Goal: Check status: Check status

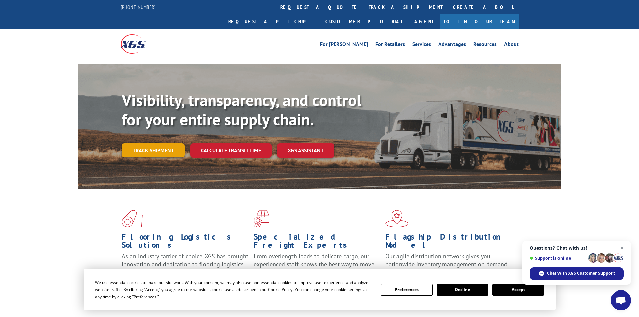
click at [172, 143] on link "Track shipment" at bounding box center [153, 150] width 63 height 14
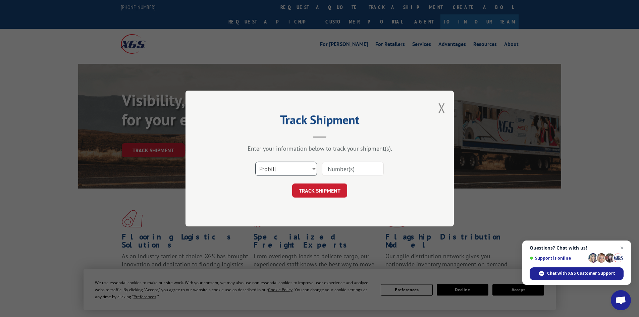
click at [294, 174] on select "Select category... Probill BOL PO" at bounding box center [286, 169] width 62 height 14
select select "po"
click at [255, 162] on select "Select category... Probill BOL PO" at bounding box center [286, 169] width 62 height 14
click at [342, 170] on input at bounding box center [353, 169] width 62 height 14
type input "88543214"
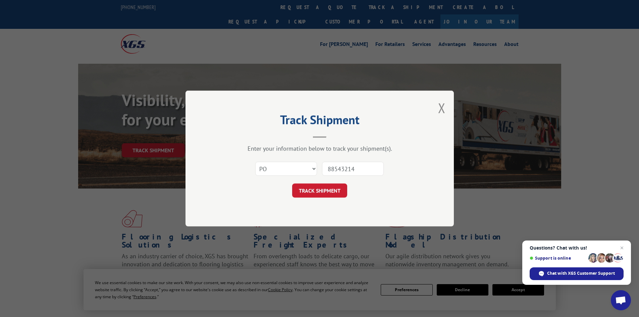
click button "TRACK SHIPMENT" at bounding box center [319, 190] width 55 height 14
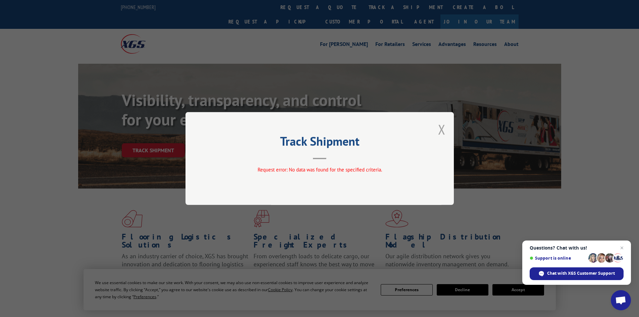
click at [439, 128] on button "Close modal" at bounding box center [441, 129] width 7 height 18
